Goal: Information Seeking & Learning: Learn about a topic

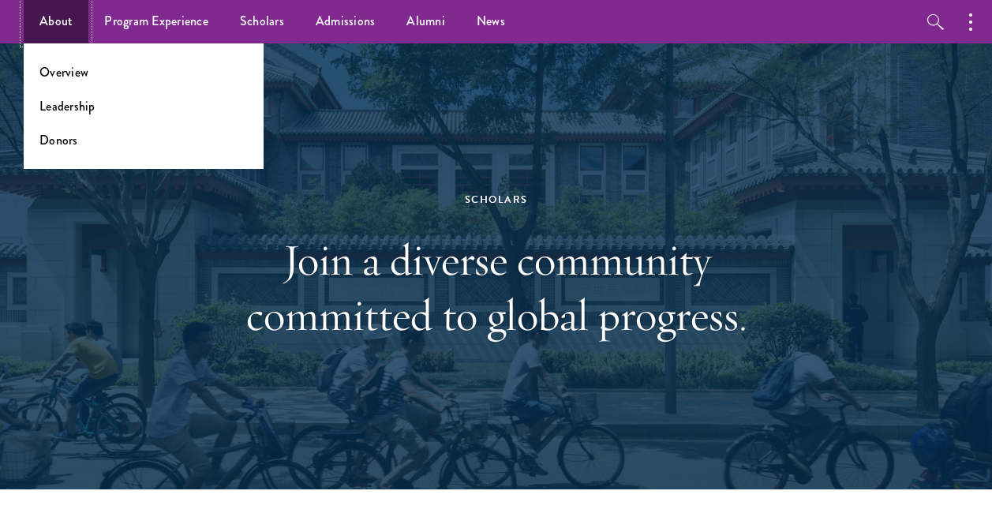
click at [66, 28] on link "About" at bounding box center [56, 21] width 65 height 43
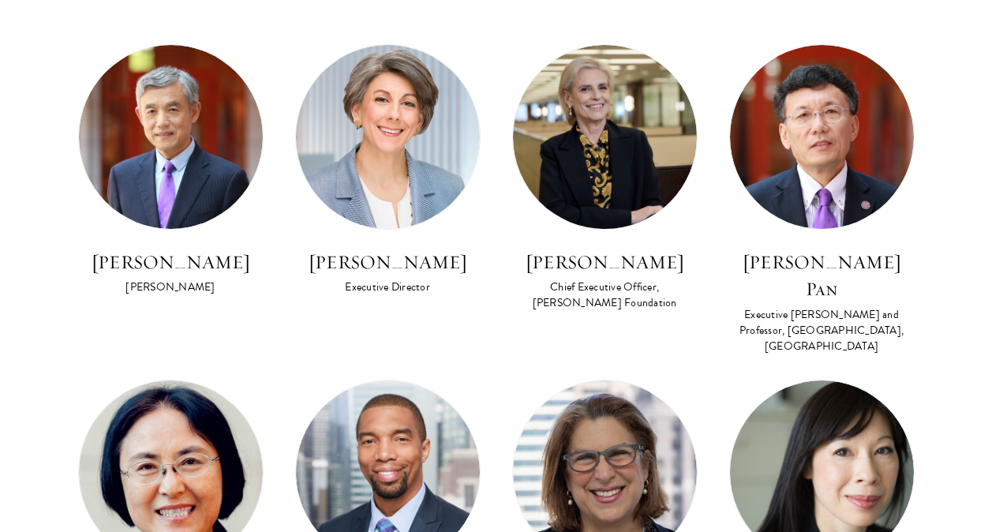
scroll to position [1105, 0]
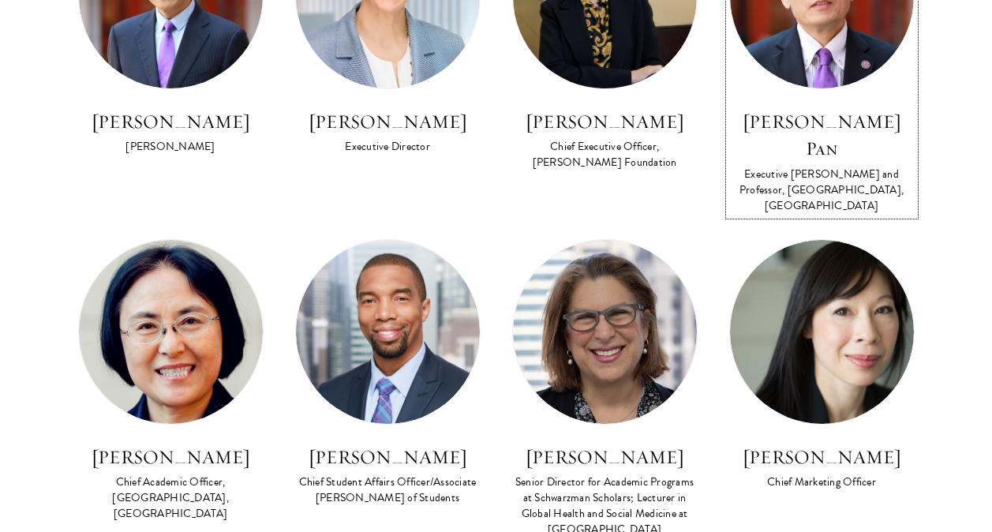
click at [777, 123] on h3 "David Q. Pan" at bounding box center [821, 135] width 185 height 54
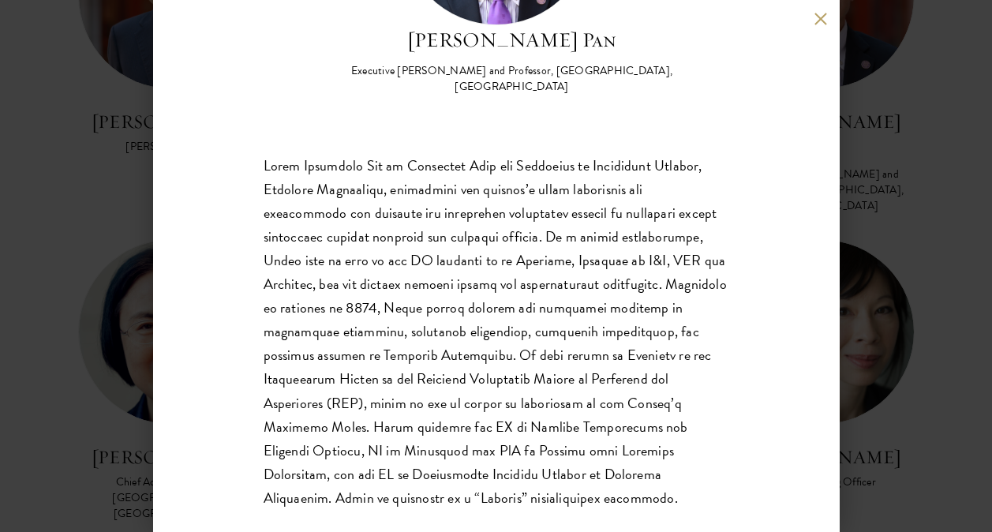
scroll to position [245, 0]
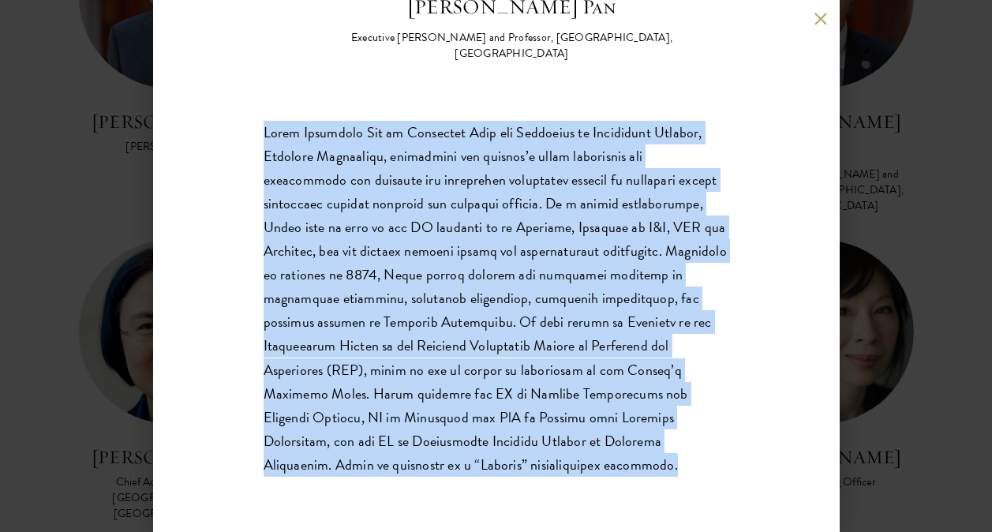
drag, startPoint x: 264, startPoint y: 118, endPoint x: 463, endPoint y: 451, distance: 388.6
click at [463, 451] on p at bounding box center [497, 299] width 466 height 356
drag, startPoint x: 463, startPoint y: 451, endPoint x: 426, endPoint y: 187, distance: 267.0
copy p "David Qingzhong Pan is Executive Dean and Professor of Schwarzman College, Tsin…"
